Goal: Task Accomplishment & Management: Complete application form

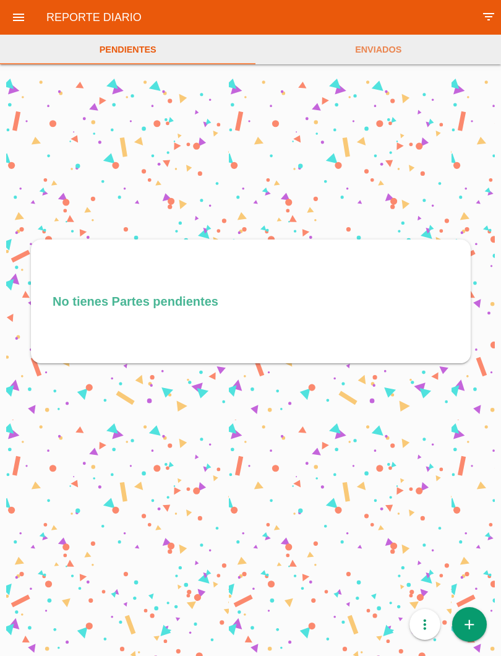
click at [468, 627] on icon "add" at bounding box center [469, 624] width 16 height 35
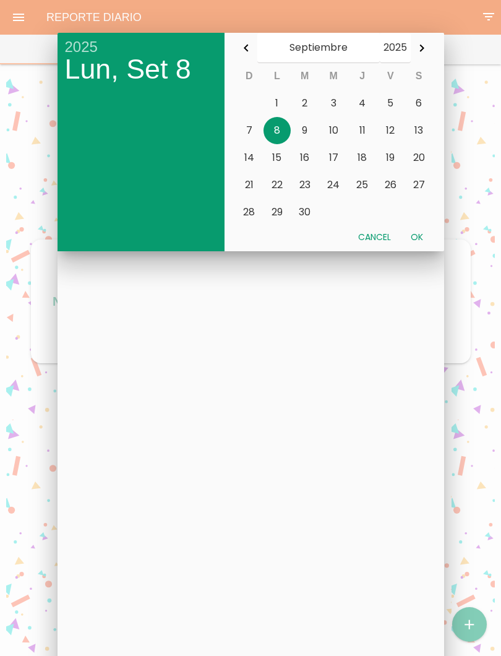
click at [416, 233] on button "Ok" at bounding box center [417, 237] width 32 height 22
type input "2025-09-08"
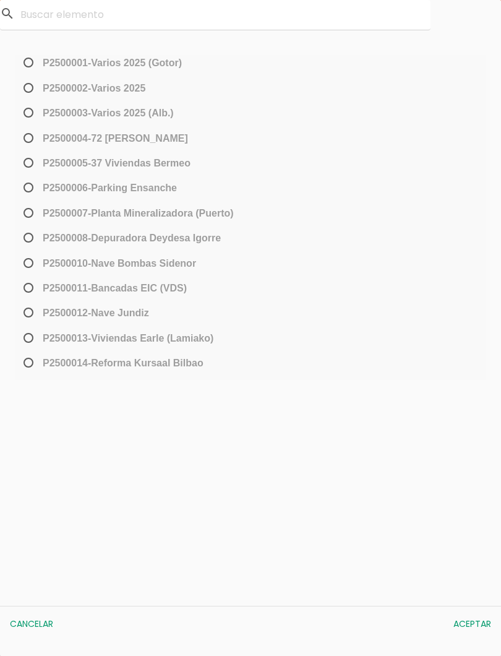
click at [33, 336] on span "﻿P2500013-[PERSON_NAME] (Lamiako)" at bounding box center [117, 337] width 192 height 15
click at [29, 336] on input "﻿P2500013-[PERSON_NAME] (Lamiako)" at bounding box center [25, 343] width 8 height 20
radio input "true"
click at [479, 620] on button "Aceptar" at bounding box center [472, 623] width 50 height 22
select select "96"
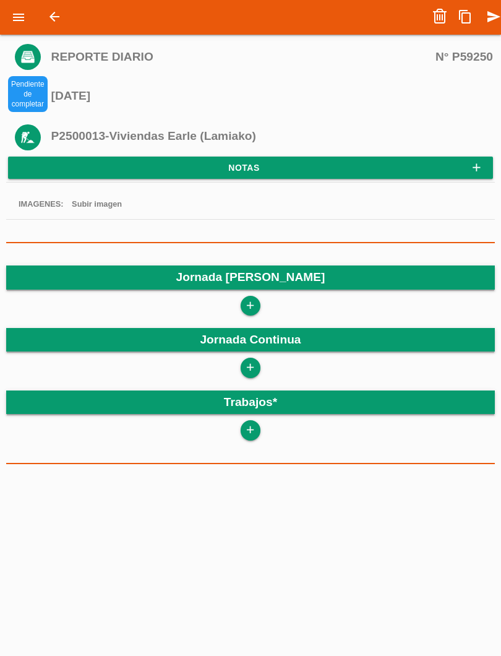
click at [246, 308] on icon "add" at bounding box center [250, 306] width 12 height 20
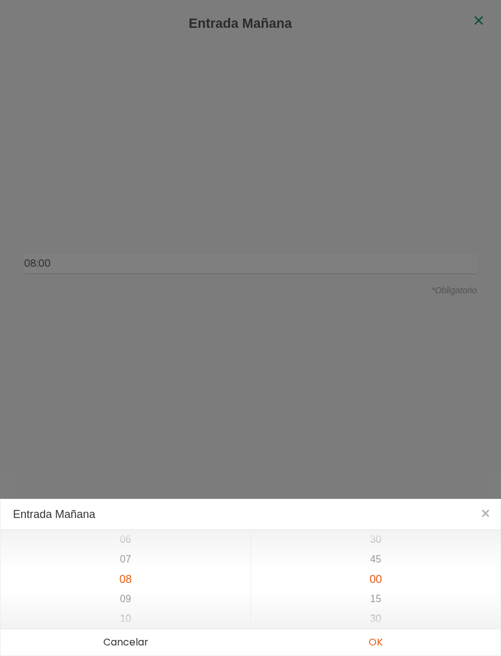
click at [382, 648] on button "OK" at bounding box center [375, 642] width 250 height 26
click at [379, 643] on button "OK" at bounding box center [375, 642] width 250 height 26
click at [376, 641] on button "OK" at bounding box center [375, 642] width 250 height 26
click at [373, 645] on button "OK" at bounding box center [375, 642] width 250 height 26
type input "08:00"
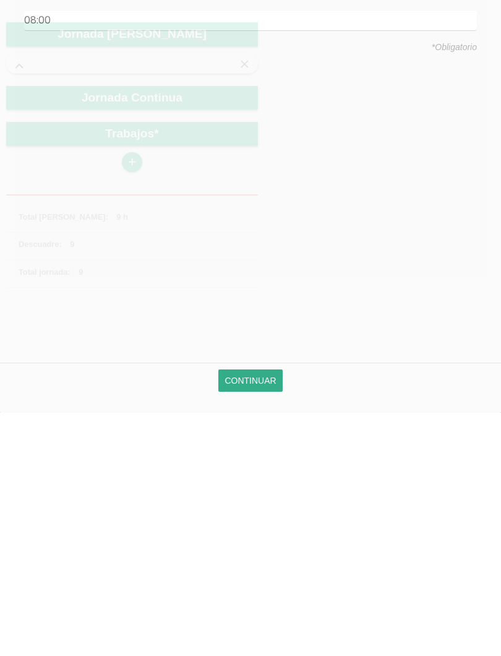
scroll to position [213, 0]
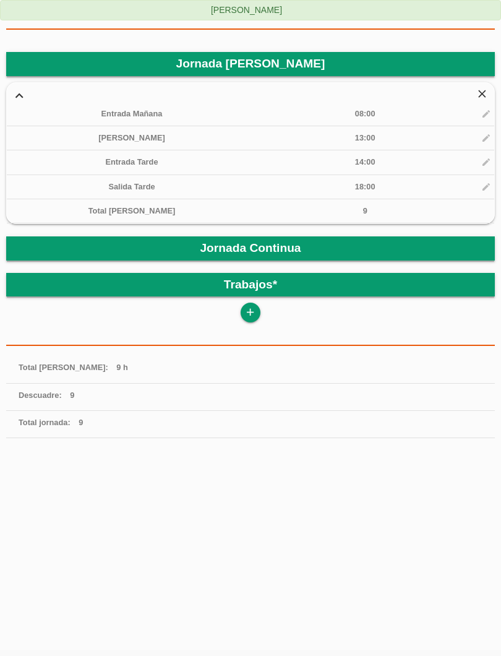
click at [259, 312] on link "add" at bounding box center [251, 312] width 20 height 20
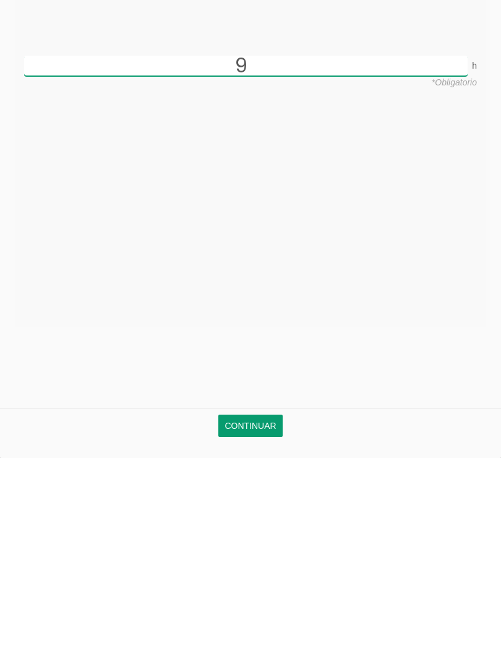
type input "9"
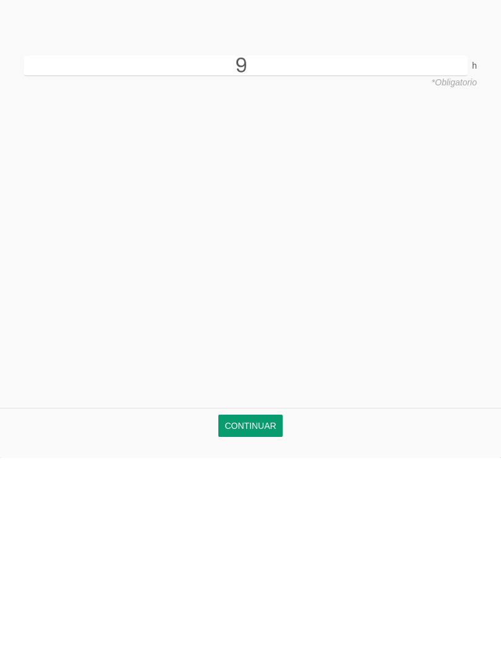
click at [255, 612] on link "Continuar" at bounding box center [250, 623] width 64 height 22
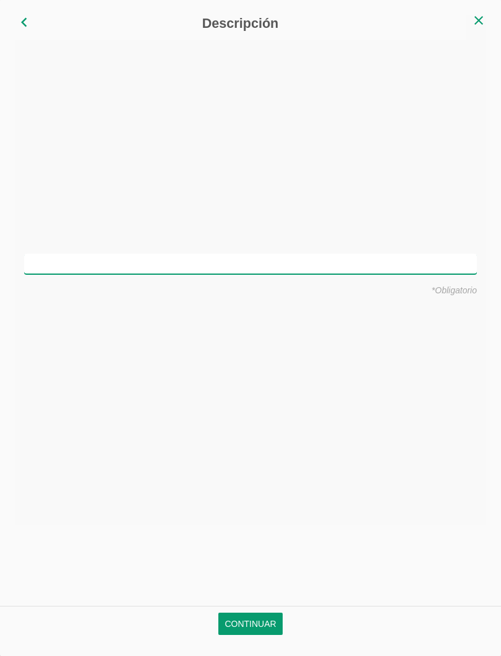
click at [366, 262] on input "text" at bounding box center [250, 264] width 453 height 20
type input "Montar hierro en cimentación"
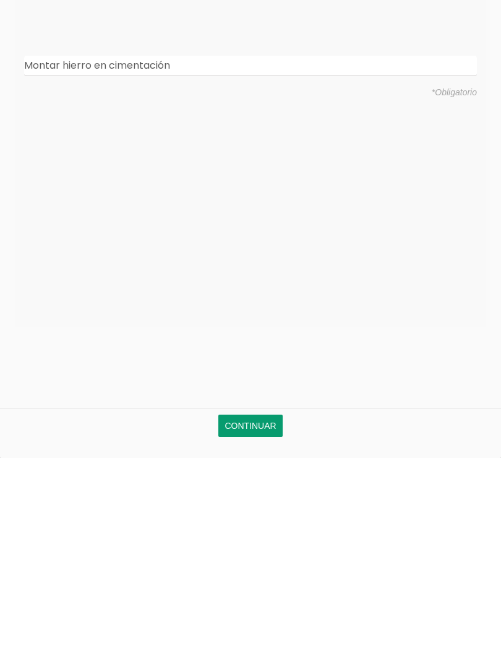
click at [260, 612] on link "Continuar" at bounding box center [250, 623] width 64 height 22
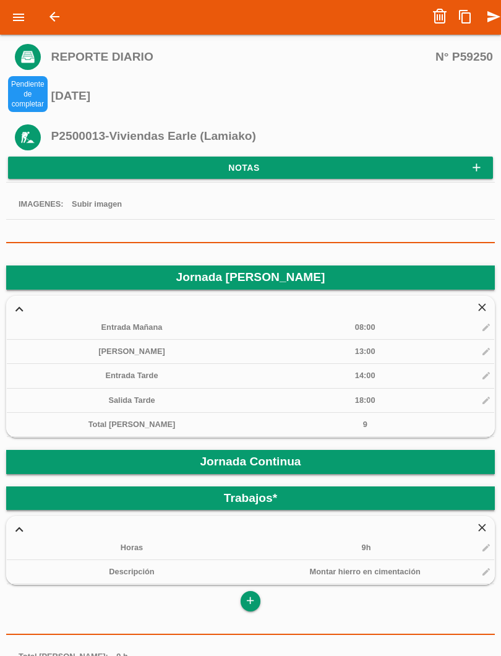
click at [494, 14] on icon "send" at bounding box center [493, 16] width 15 height 25
